Goal: Transaction & Acquisition: Download file/media

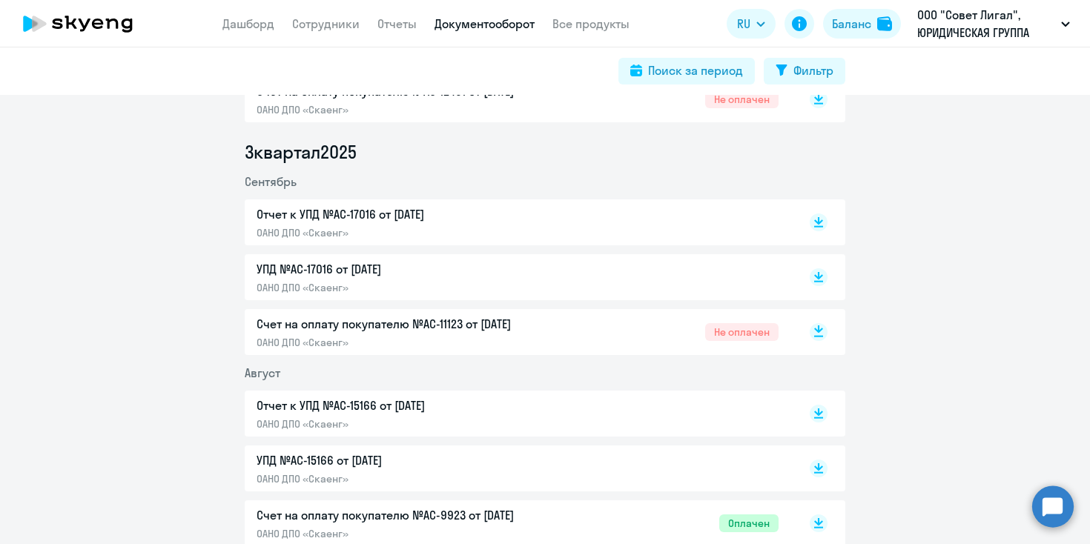
scroll to position [354, 0]
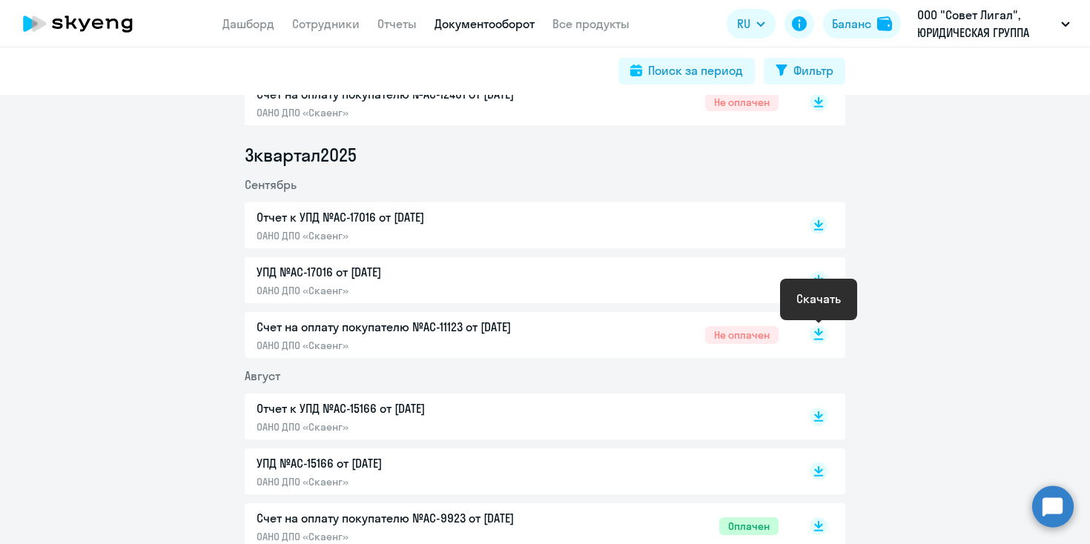
click at [821, 334] on rect at bounding box center [819, 335] width 18 height 18
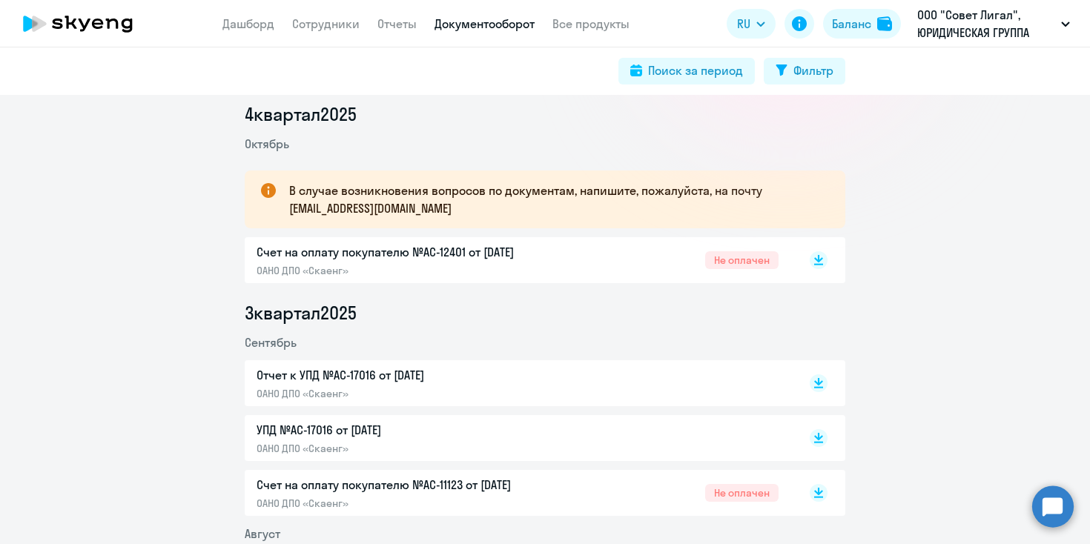
scroll to position [118, 0]
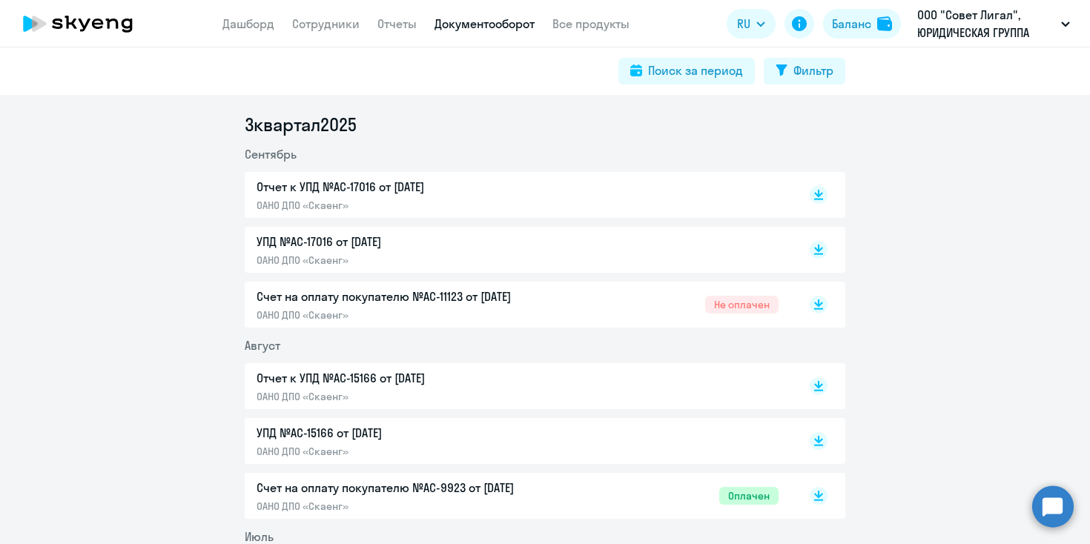
scroll to position [392, 0]
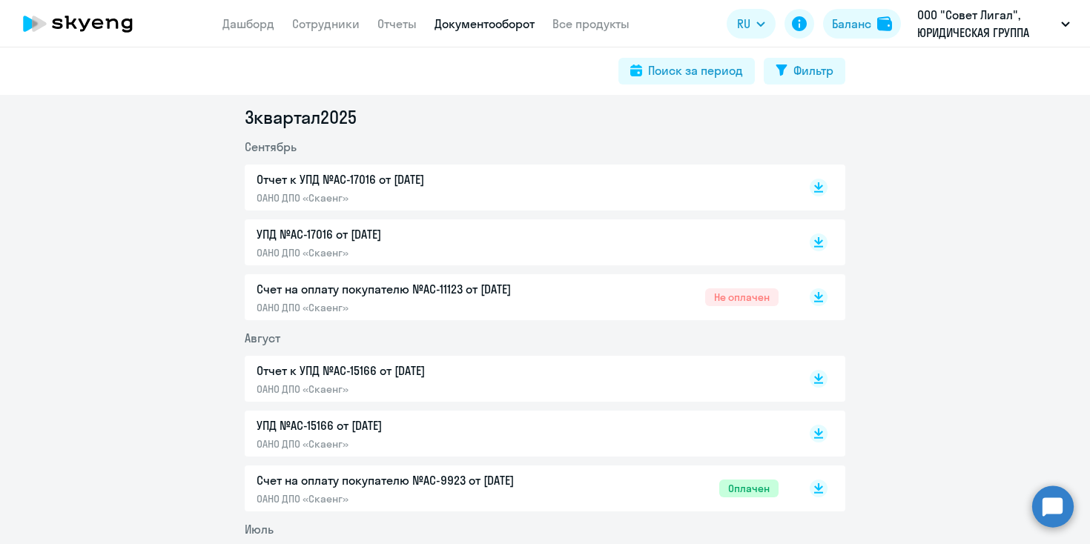
click at [460, 486] on p "Счет на оплату покупателю №AC-9923 от [DATE]" at bounding box center [411, 480] width 311 height 18
click at [319, 25] on link "Сотрудники" at bounding box center [325, 23] width 67 height 15
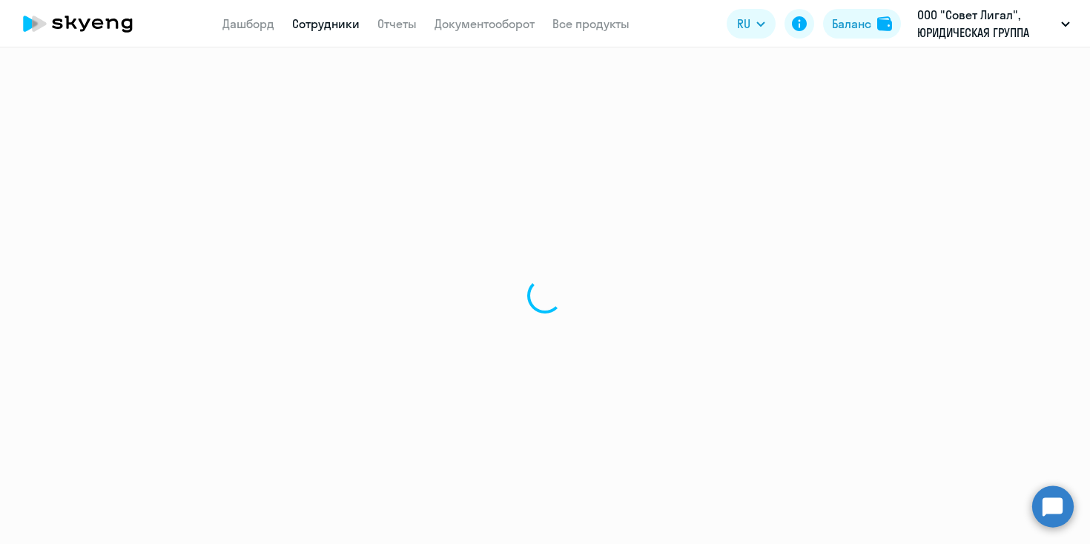
select select "30"
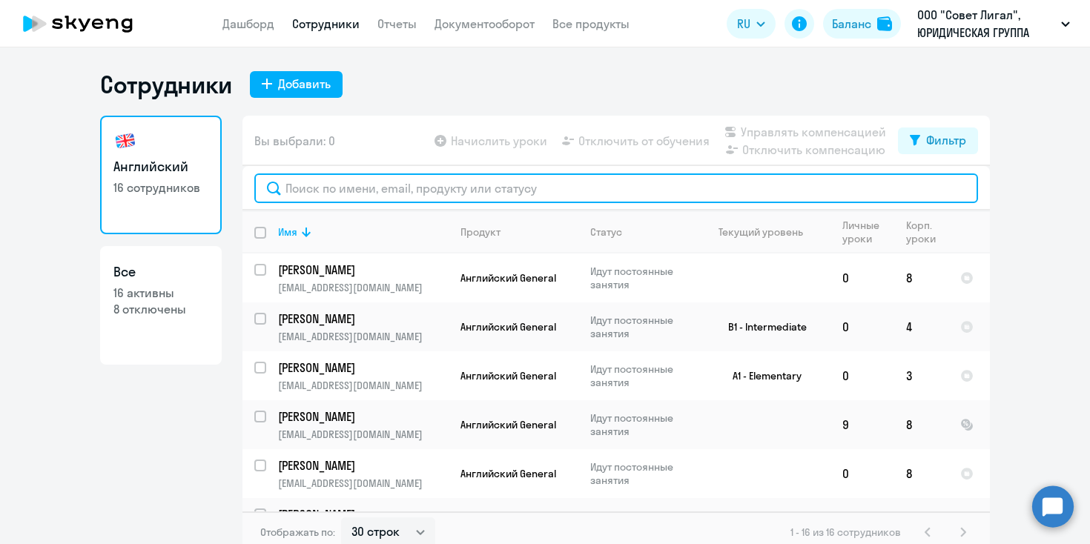
click at [437, 184] on input "text" at bounding box center [616, 188] width 724 height 30
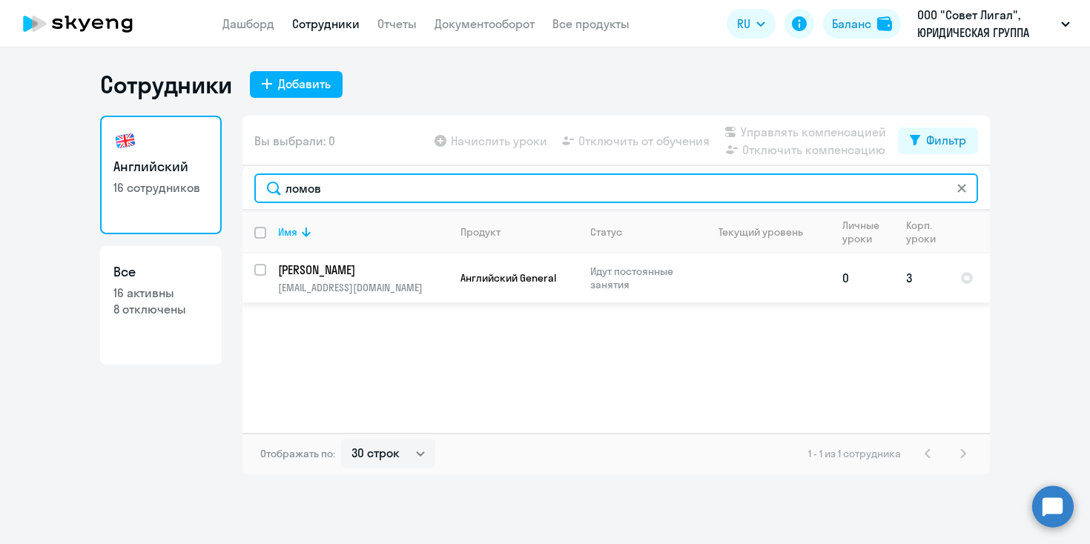
type input "ломов"
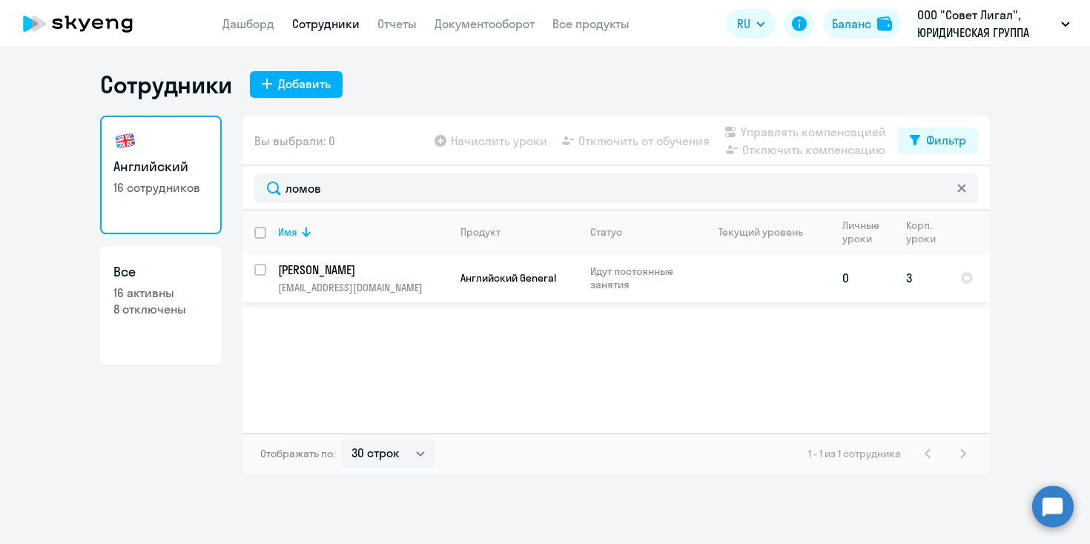
click at [388, 277] on p "[PERSON_NAME]" at bounding box center [362, 270] width 168 height 16
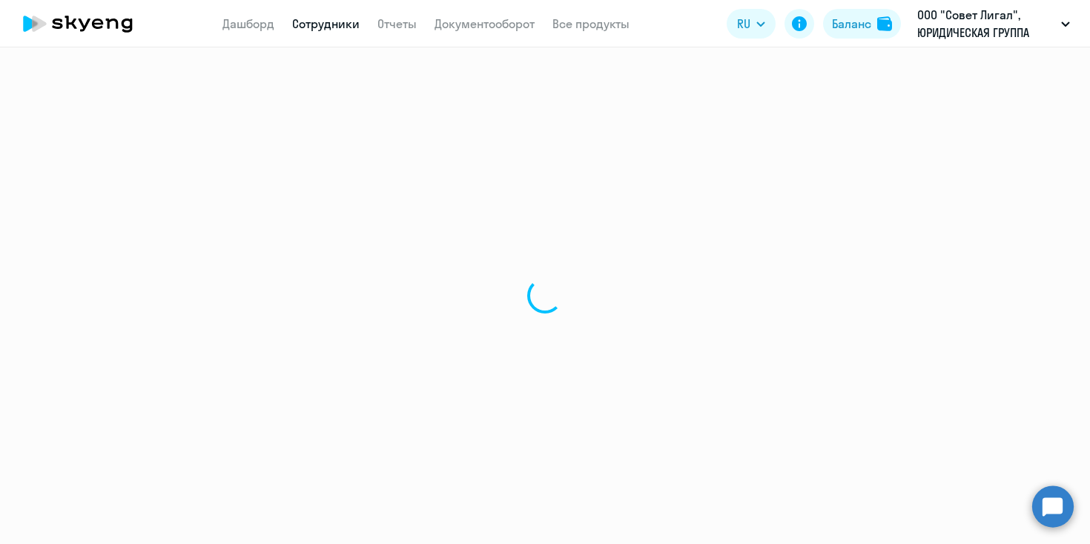
select select "english"
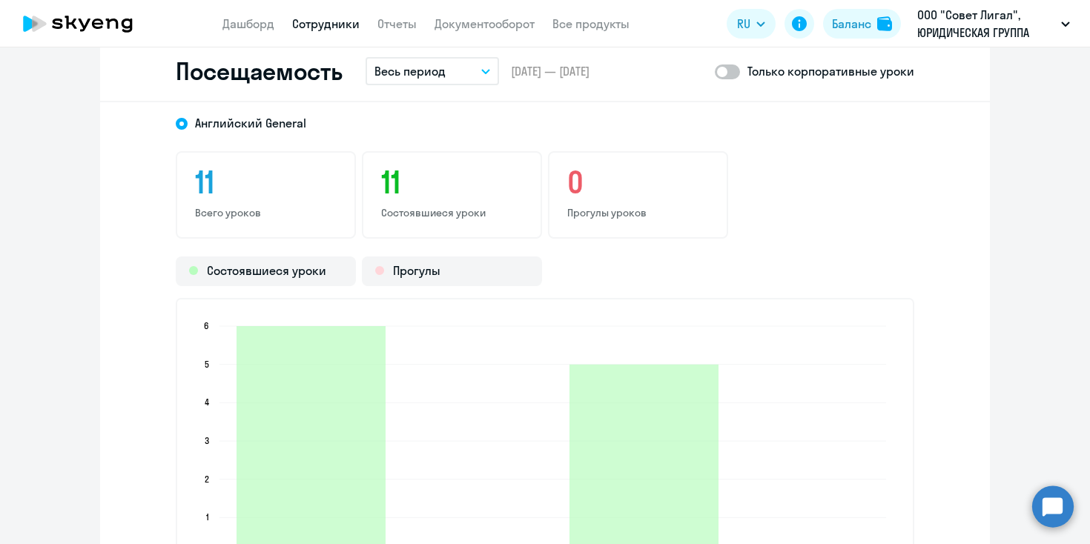
scroll to position [1778, 0]
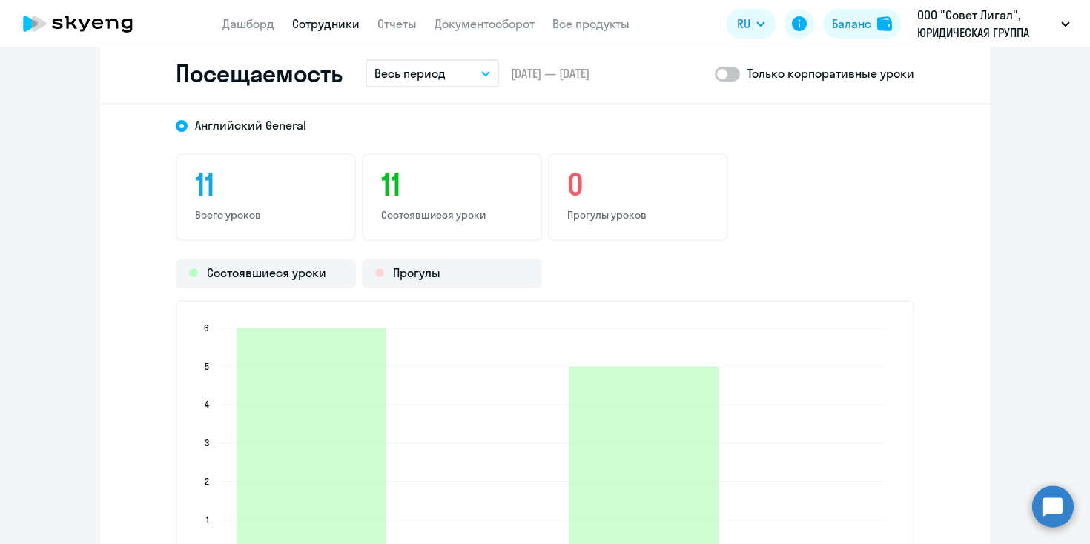
click at [70, 36] on icon at bounding box center [78, 23] width 130 height 37
click at [75, 32] on icon at bounding box center [78, 23] width 130 height 37
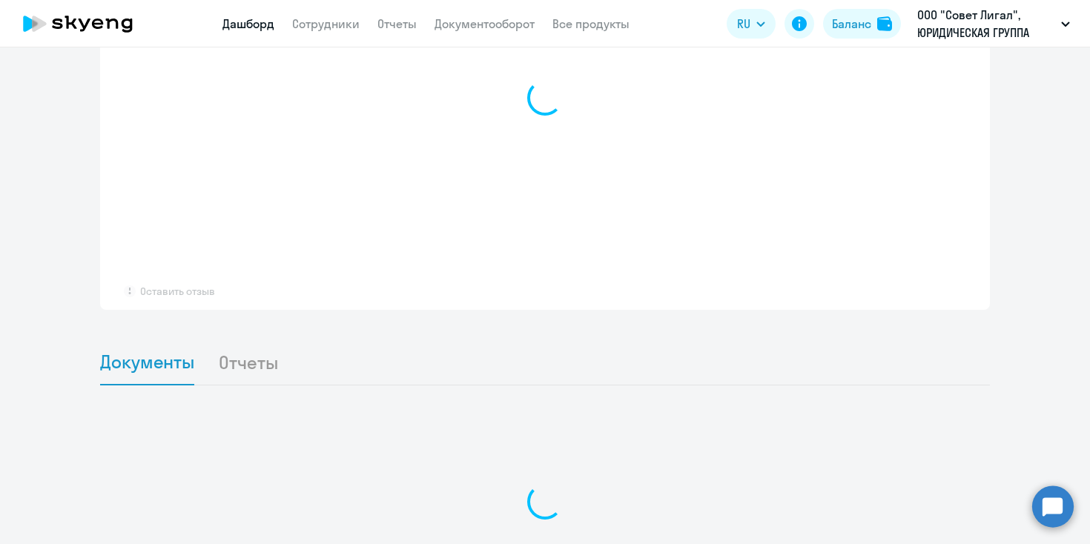
select select "30"
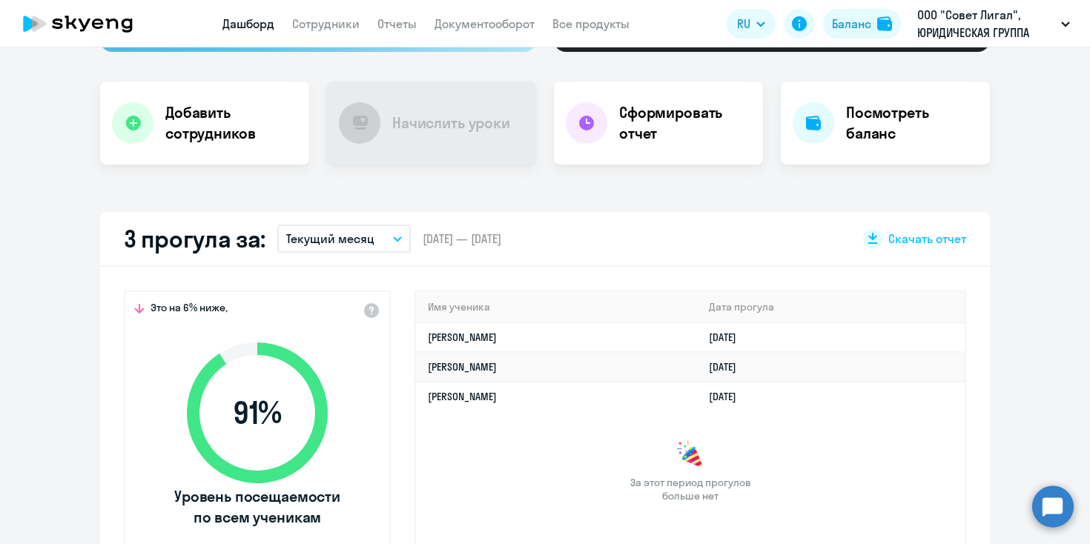
scroll to position [0, 0]
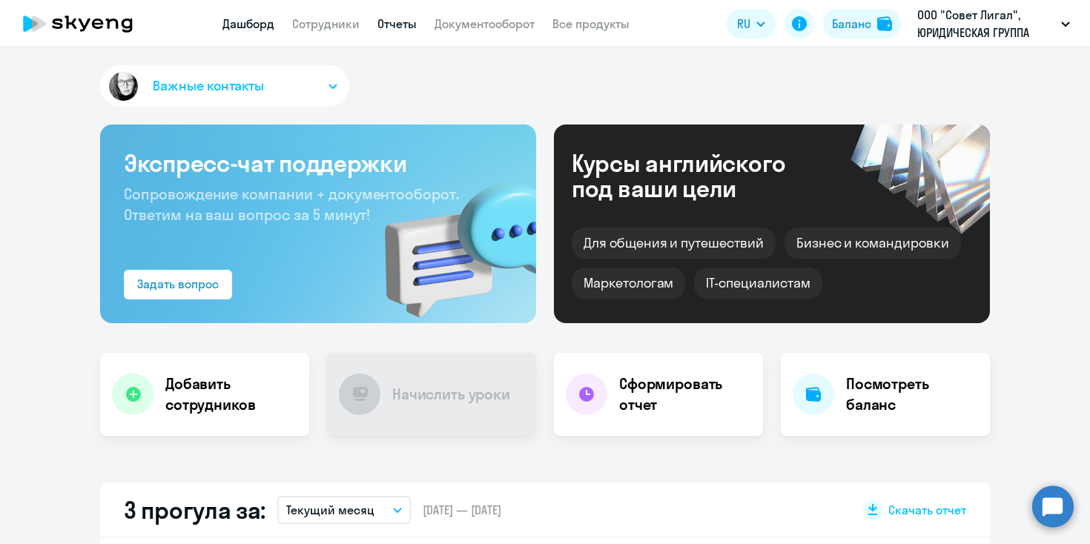
click at [407, 23] on link "Отчеты" at bounding box center [396, 23] width 39 height 15
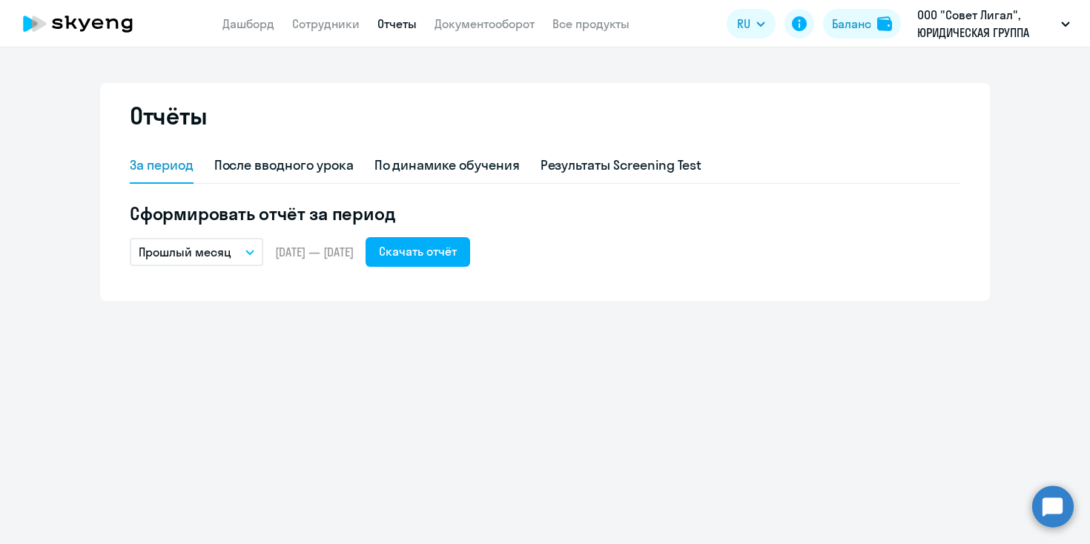
click at [90, 30] on icon at bounding box center [78, 23] width 130 height 37
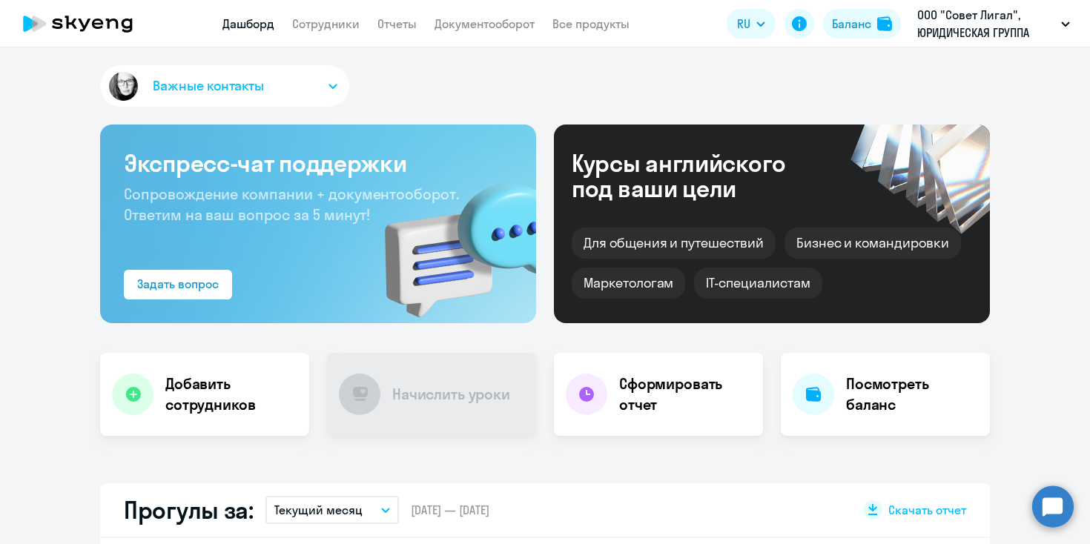
select select "30"
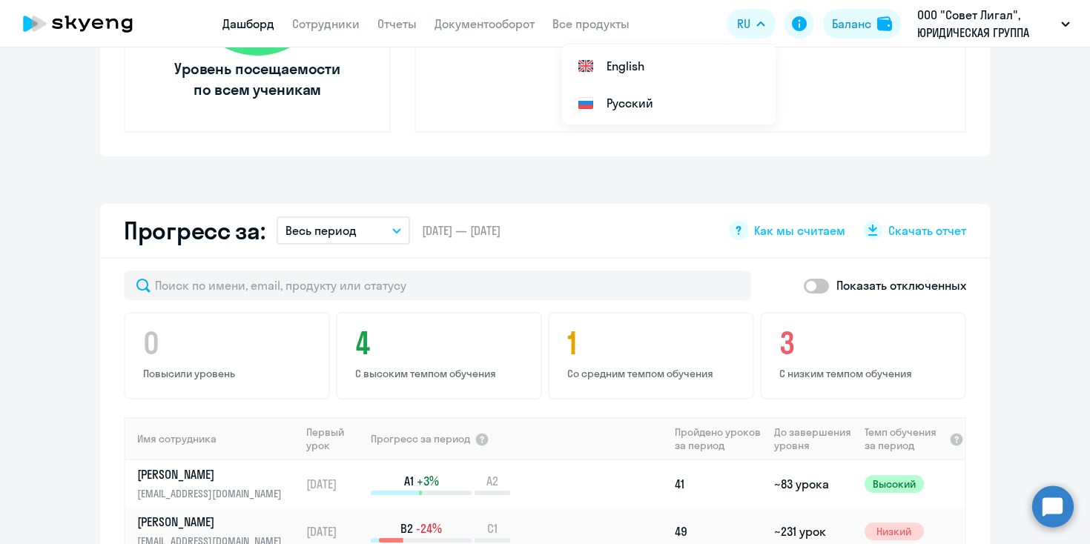
scroll to position [698, 0]
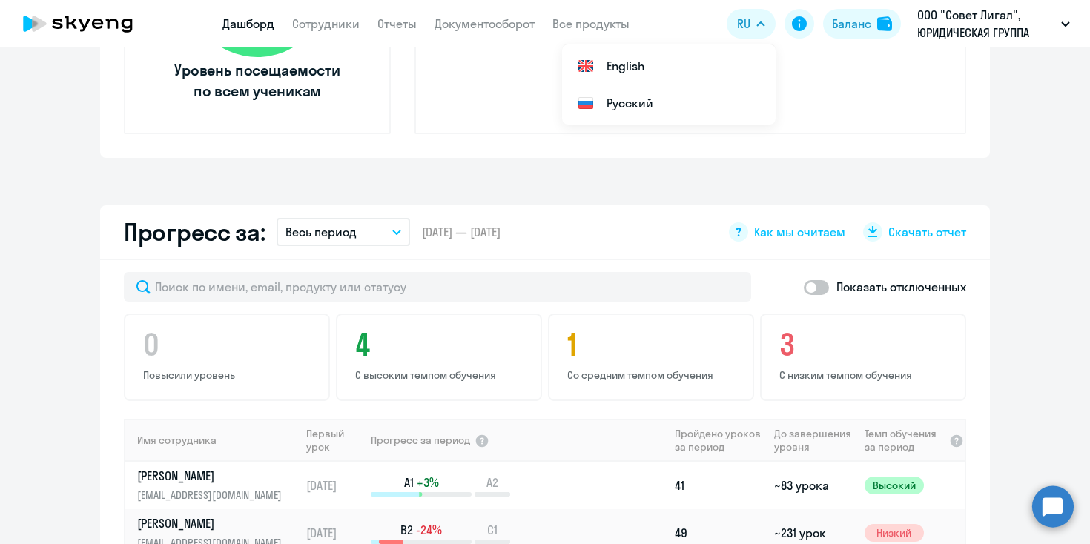
click at [562, 185] on div "Важные контакты Экспресс-чат поддержки Сопровождение компании + документооборот…" at bounding box center [545, 295] width 1090 height 497
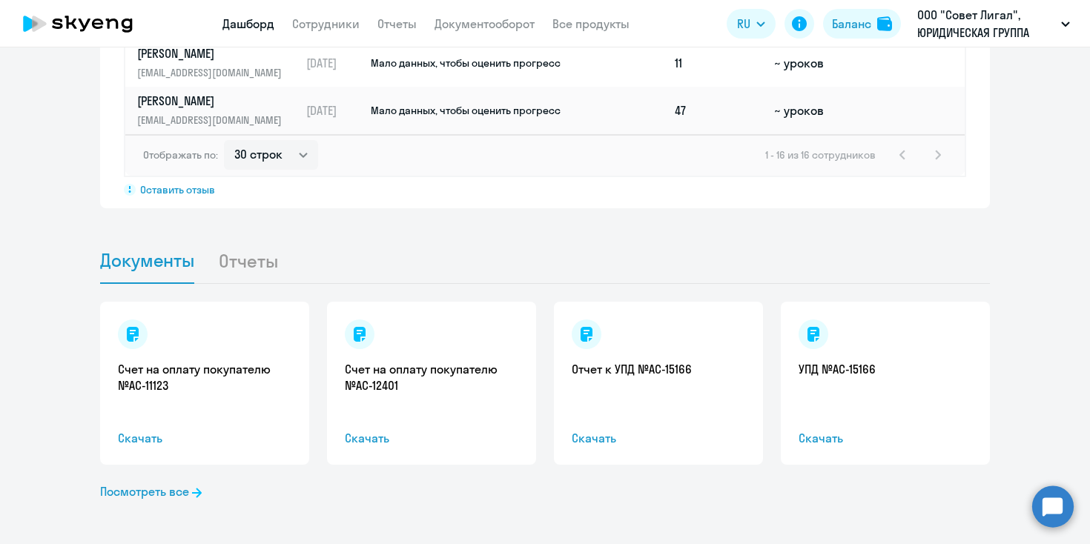
scroll to position [1296, 0]
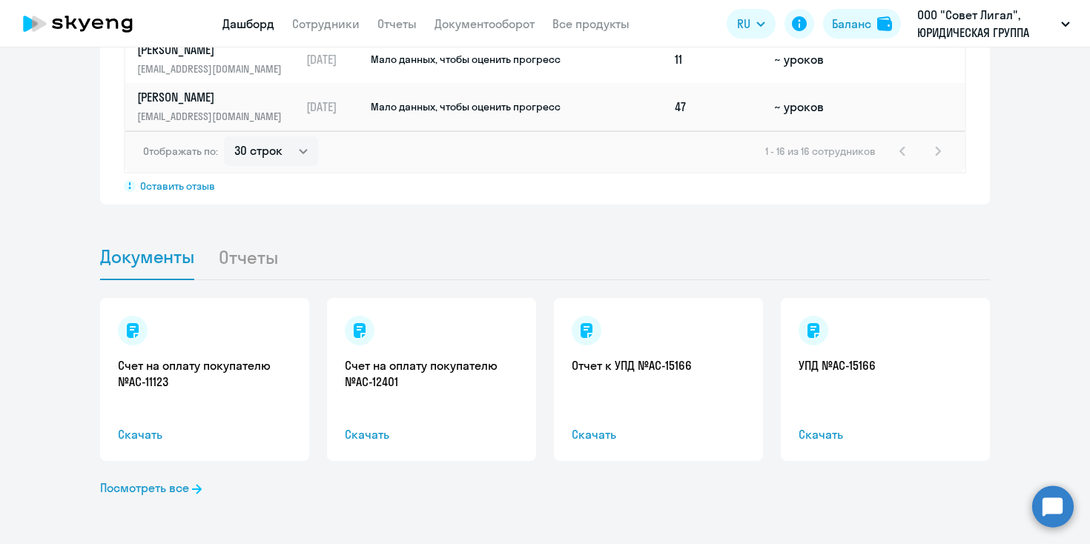
click at [178, 503] on div "Счет на оплату покупателю №AC-11123 Скачать Счет на оплату покупателю №AC-12401…" at bounding box center [545, 412] width 890 height 264
click at [181, 480] on link "Посмотреть все" at bounding box center [151, 488] width 102 height 18
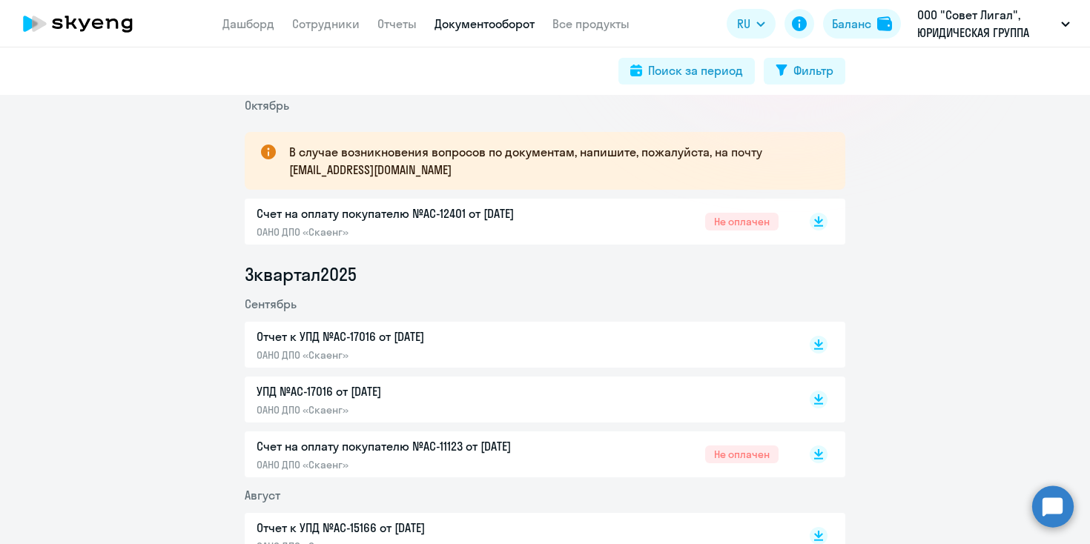
scroll to position [256, 0]
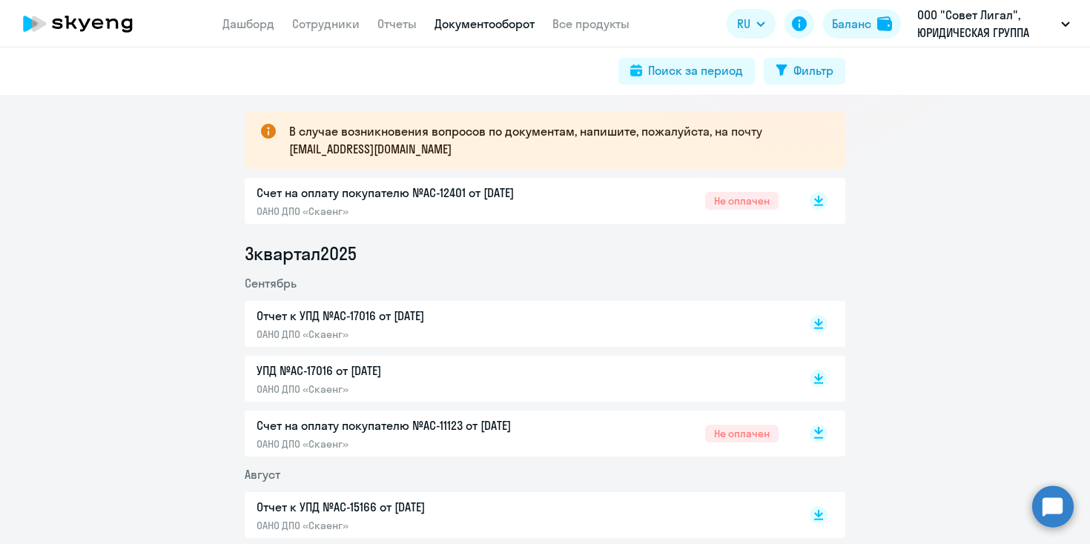
click at [820, 437] on icon at bounding box center [818, 437] width 9 height 1
click at [819, 201] on rect at bounding box center [819, 201] width 18 height 18
click at [819, 196] on rect at bounding box center [819, 201] width 18 height 18
